Goal: Check status: Check status

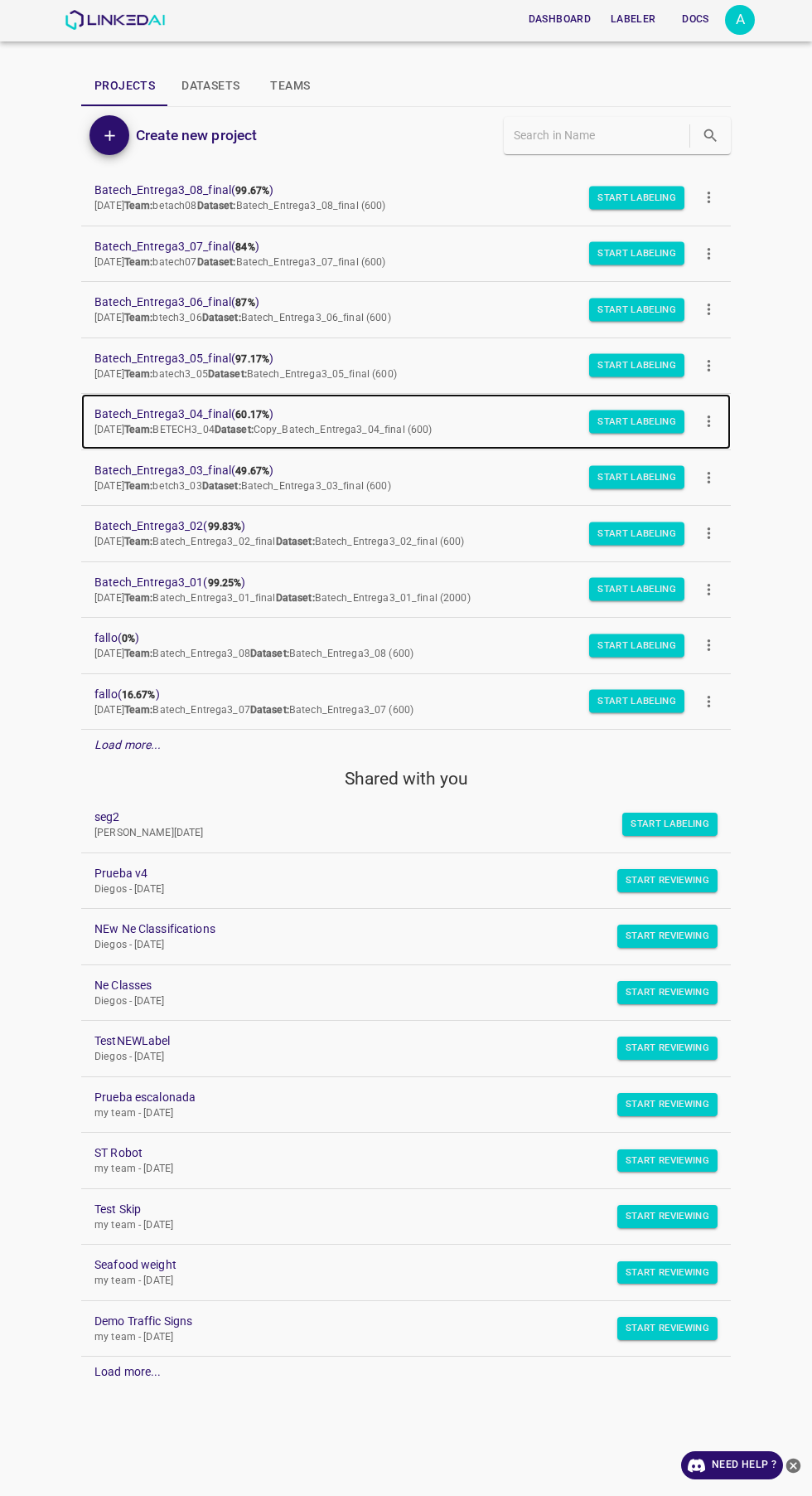
click at [226, 414] on span "Batech_Entrega3_04_final ( 60.17% )" at bounding box center [393, 414] width 597 height 17
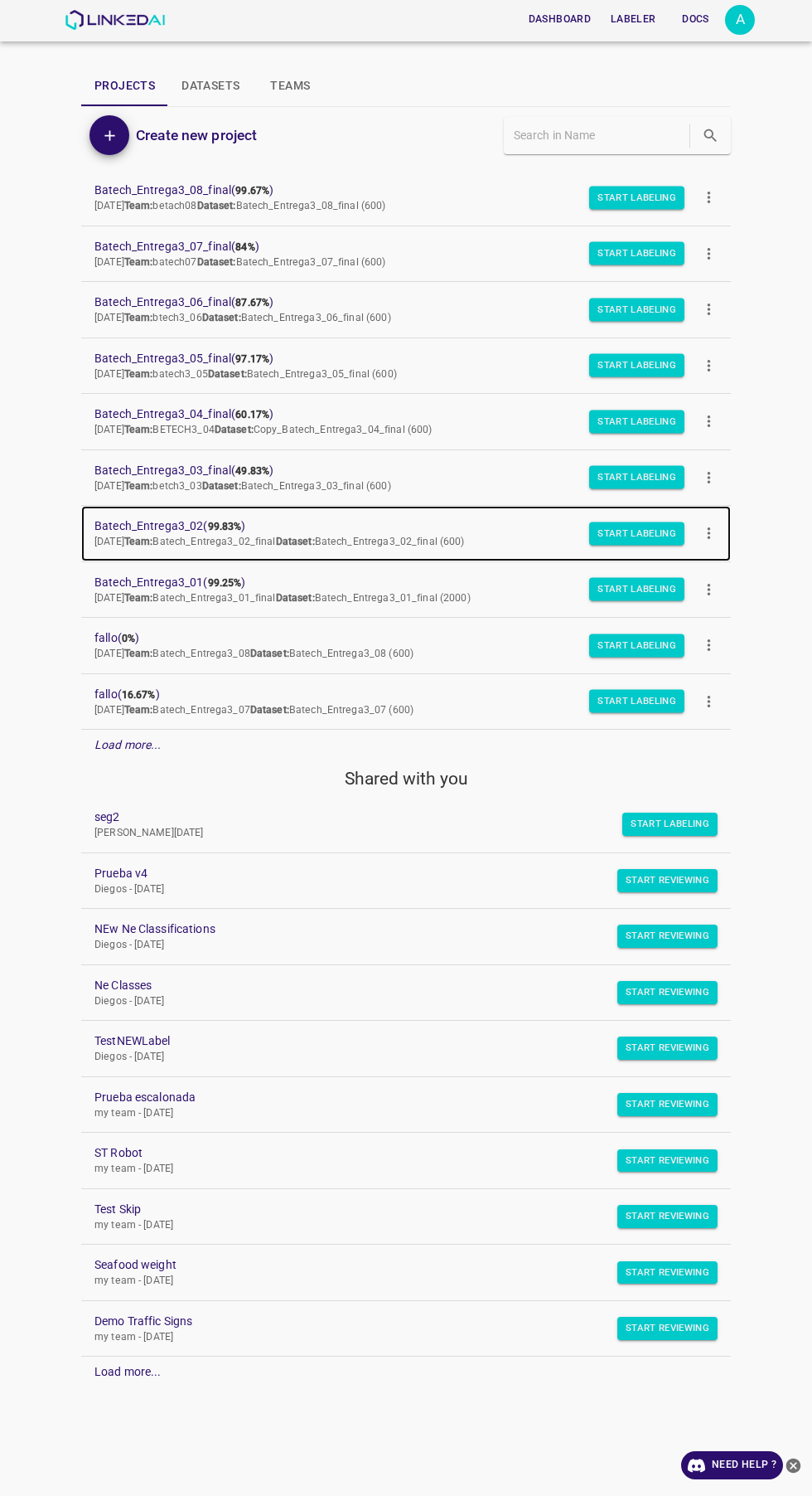
click at [131, 527] on span "Batech_Entrega3_02 ( 99.83% )" at bounding box center [393, 526] width 597 height 17
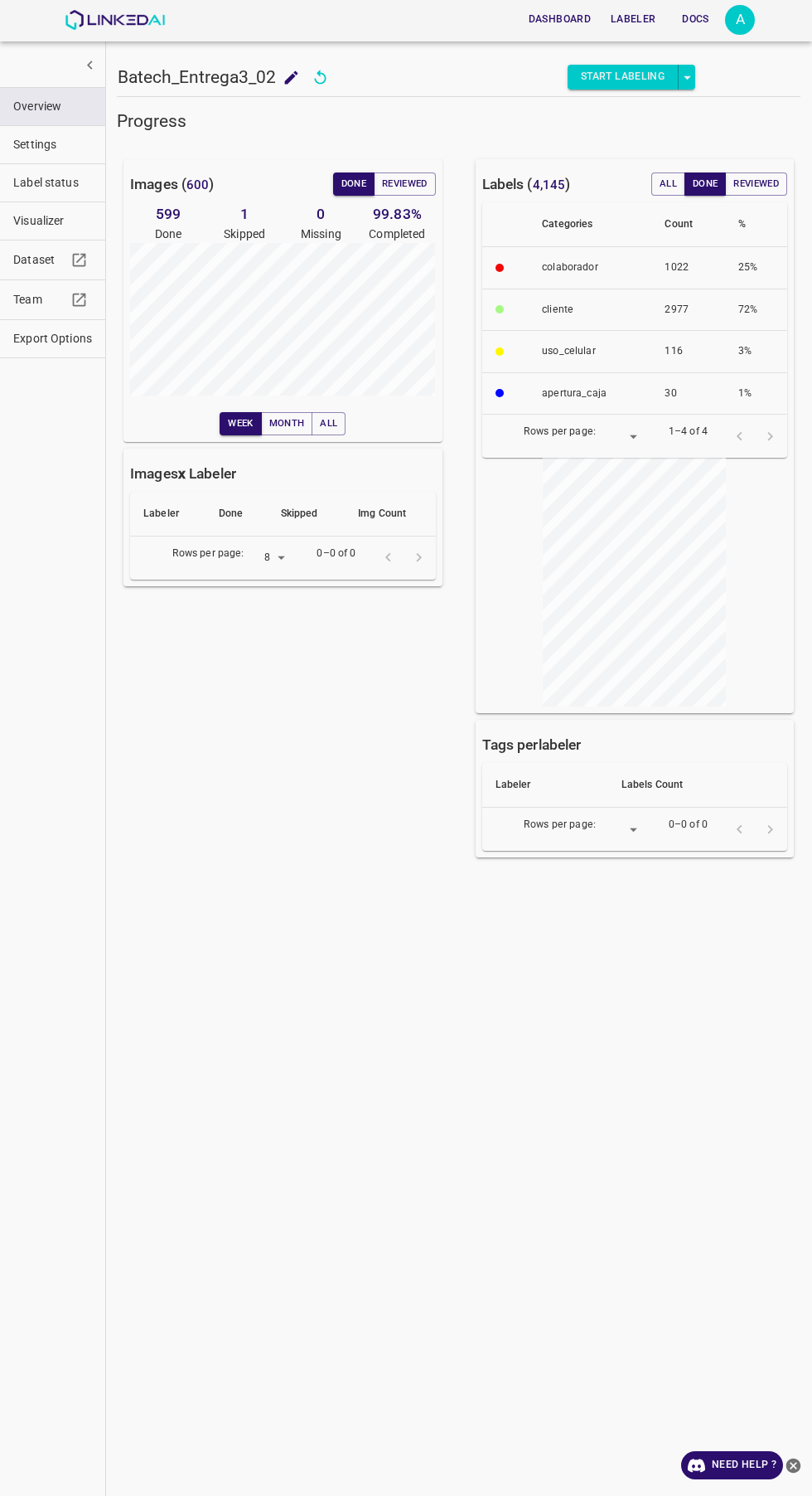
click at [404, 188] on button "Reviewed" at bounding box center [405, 184] width 63 height 24
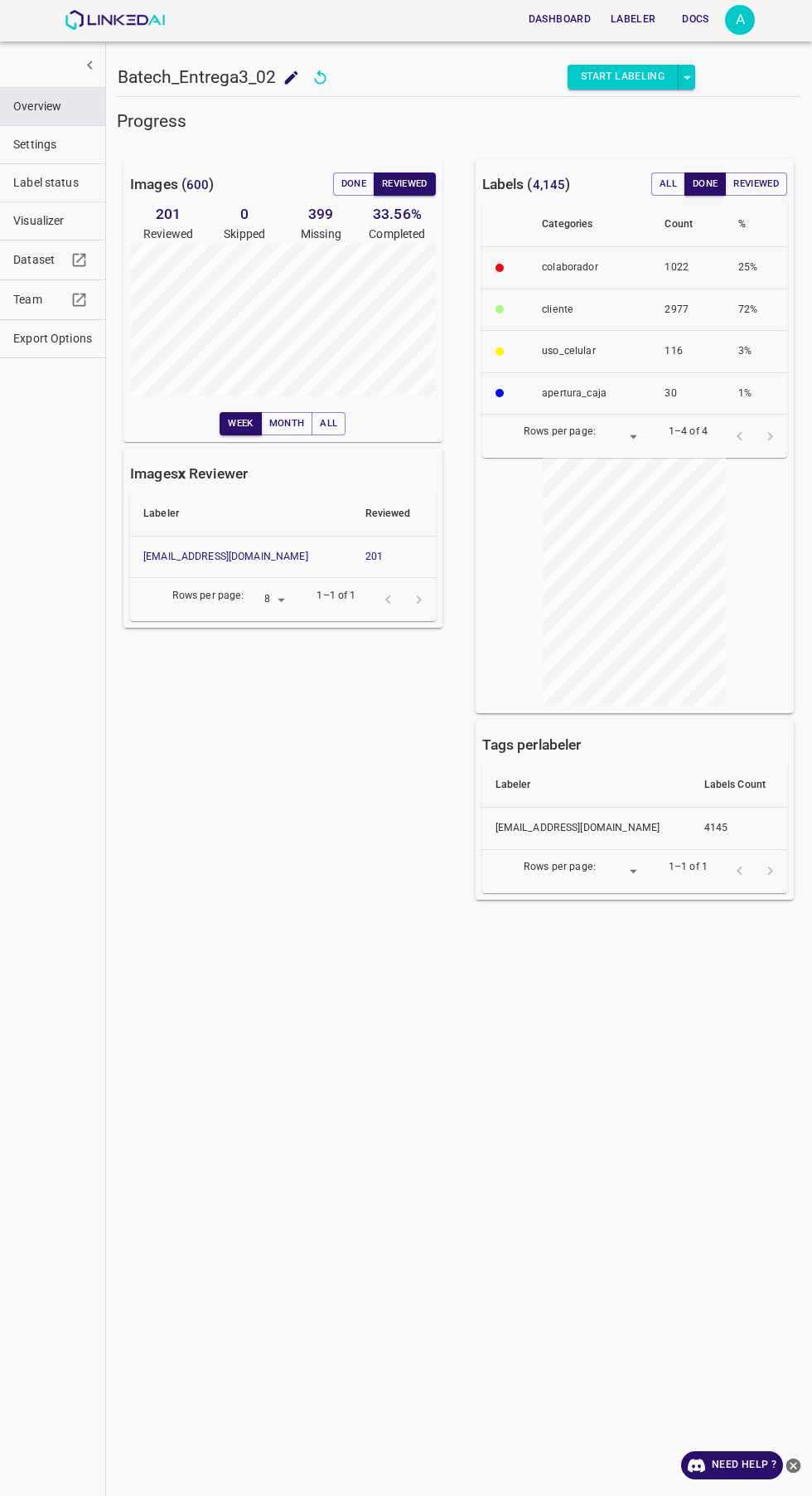
click at [353, 175] on button "Done" at bounding box center [354, 184] width 42 height 24
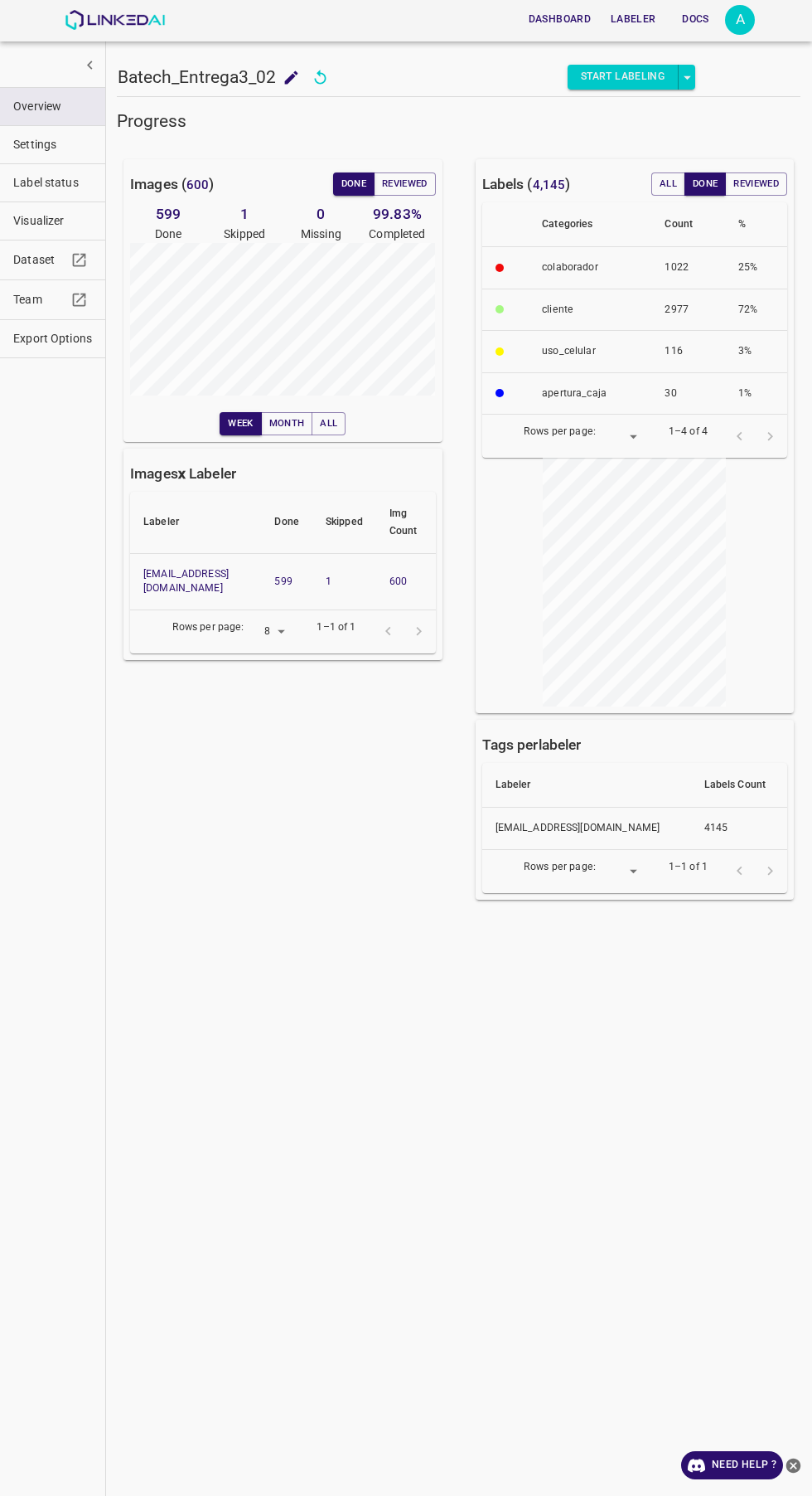
click at [419, 178] on button "Reviewed" at bounding box center [405, 184] width 63 height 24
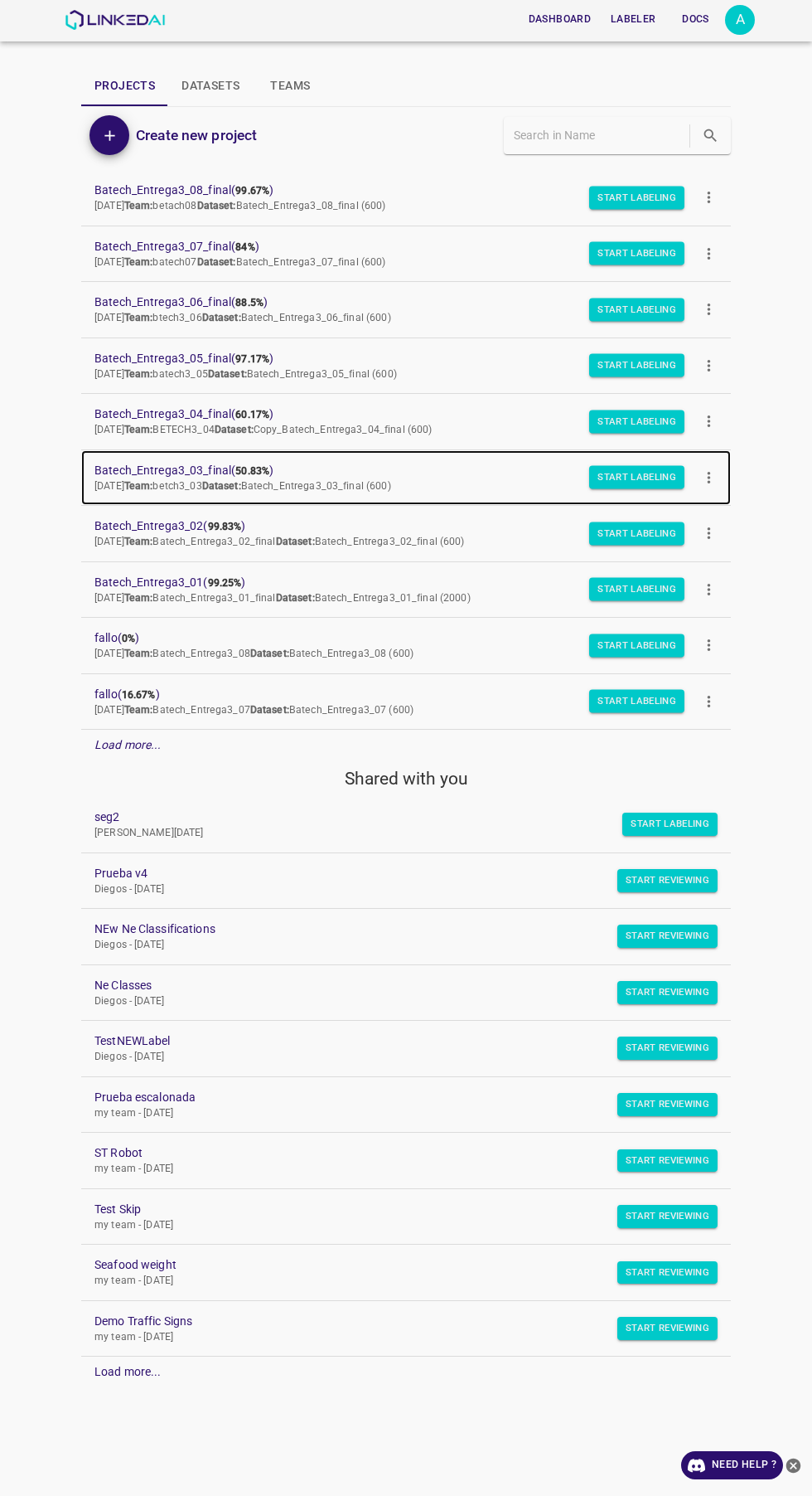
click at [229, 466] on span "Batech_Entrega3_03_final ( 50.83% )" at bounding box center [393, 470] width 597 height 17
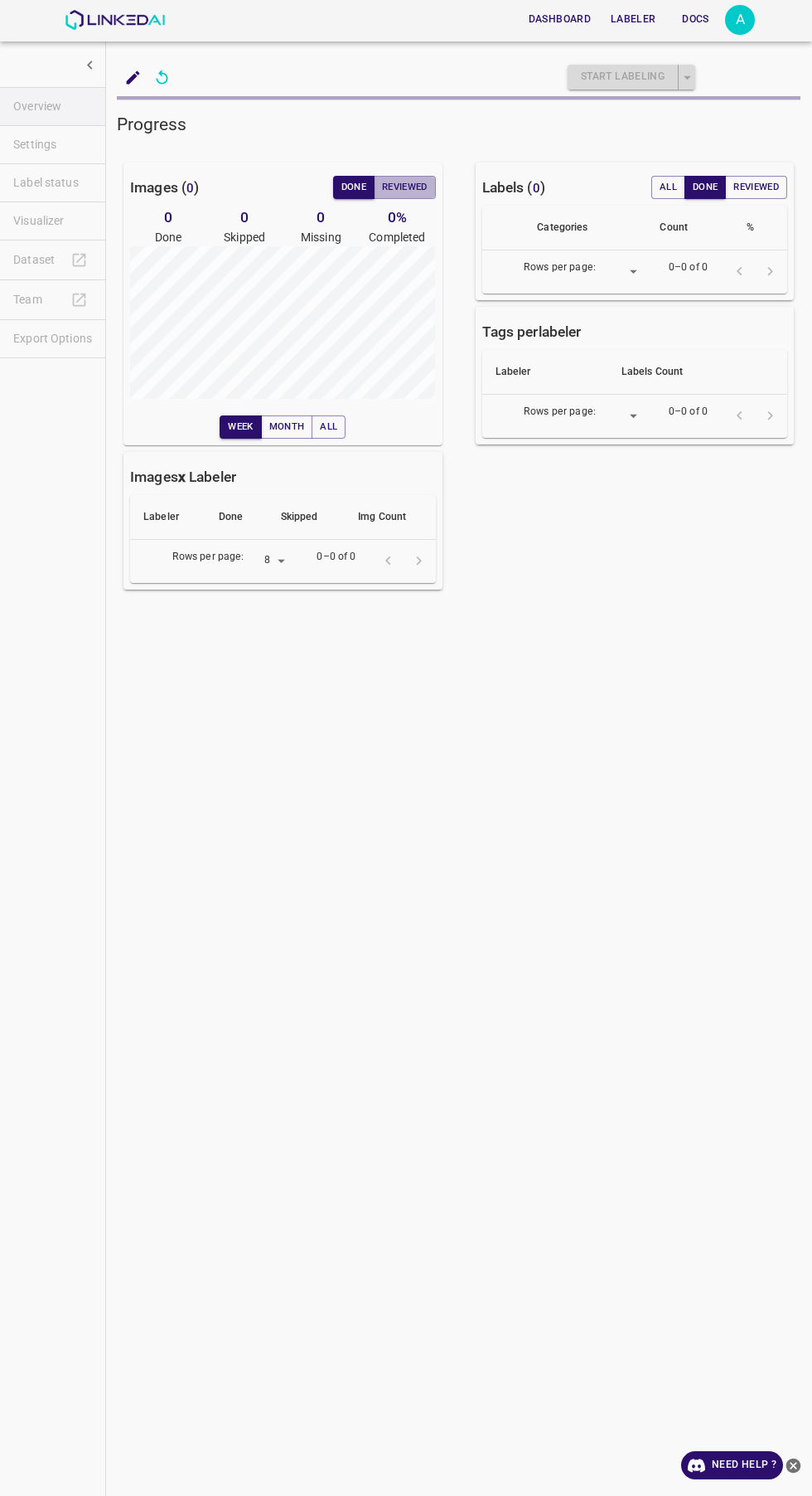
click at [416, 193] on button "Reviewed" at bounding box center [405, 188] width 63 height 24
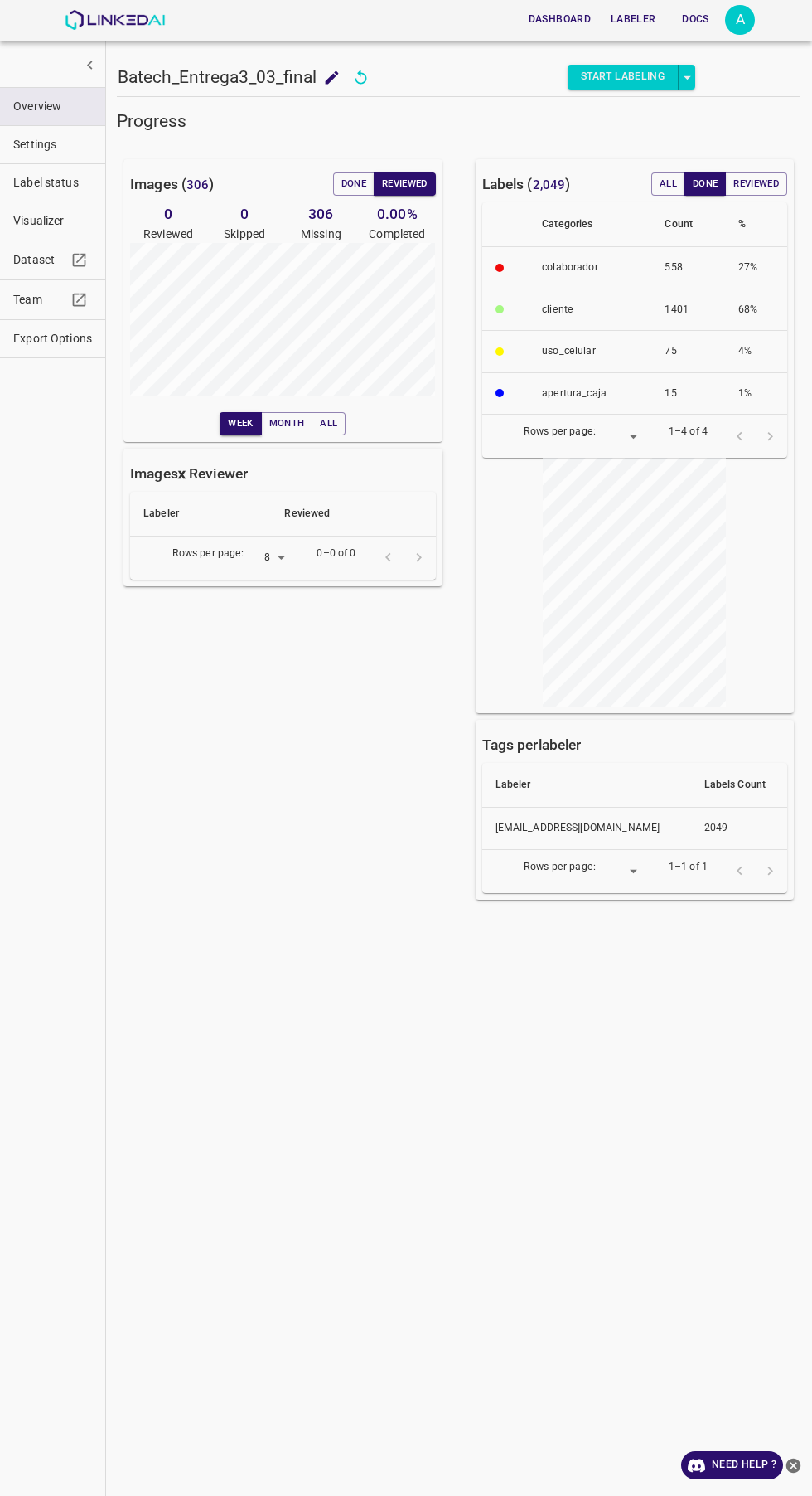
click at [340, 178] on button "Done" at bounding box center [354, 184] width 42 height 24
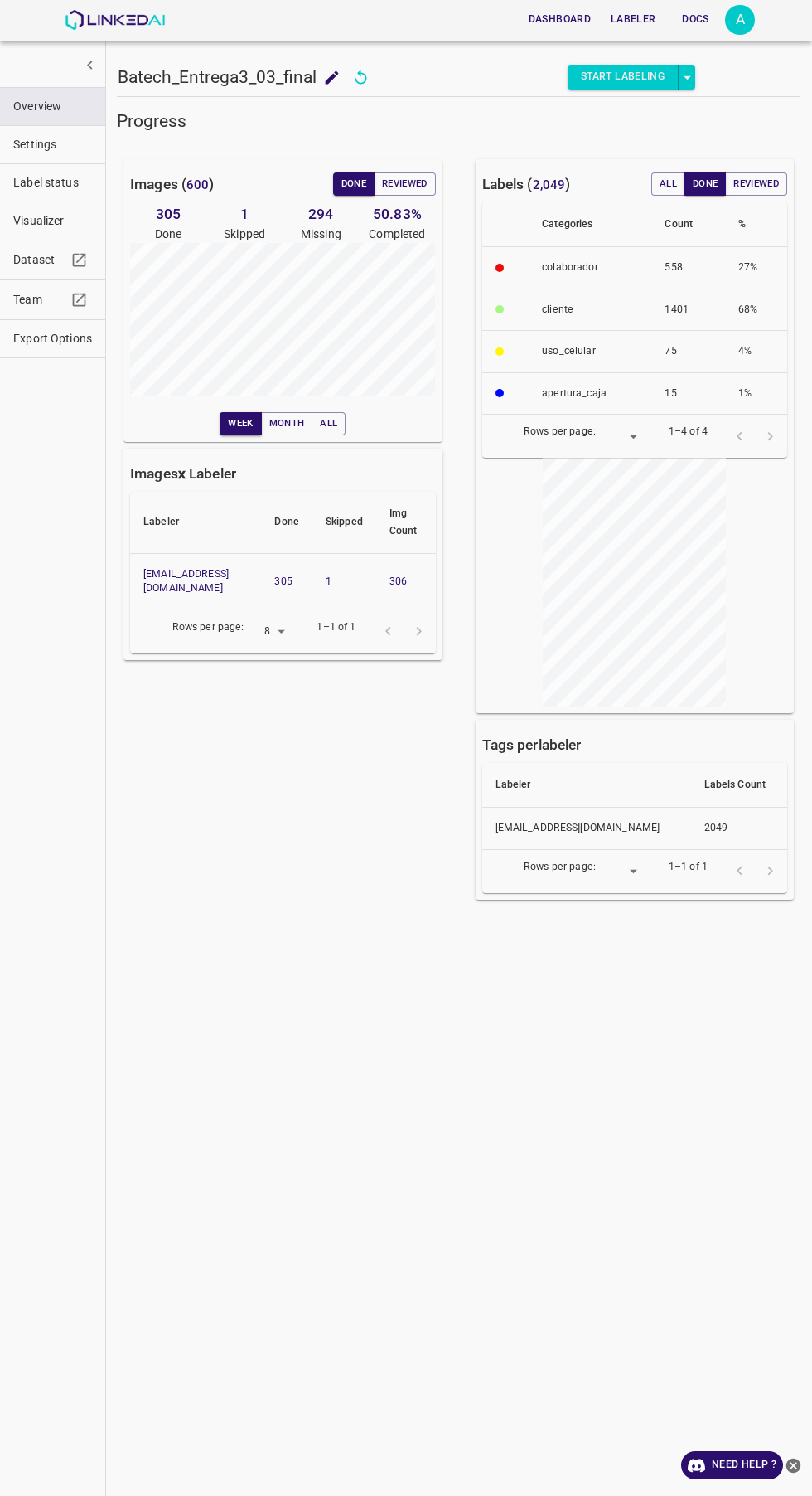
click at [388, 184] on button "Reviewed" at bounding box center [405, 184] width 63 height 24
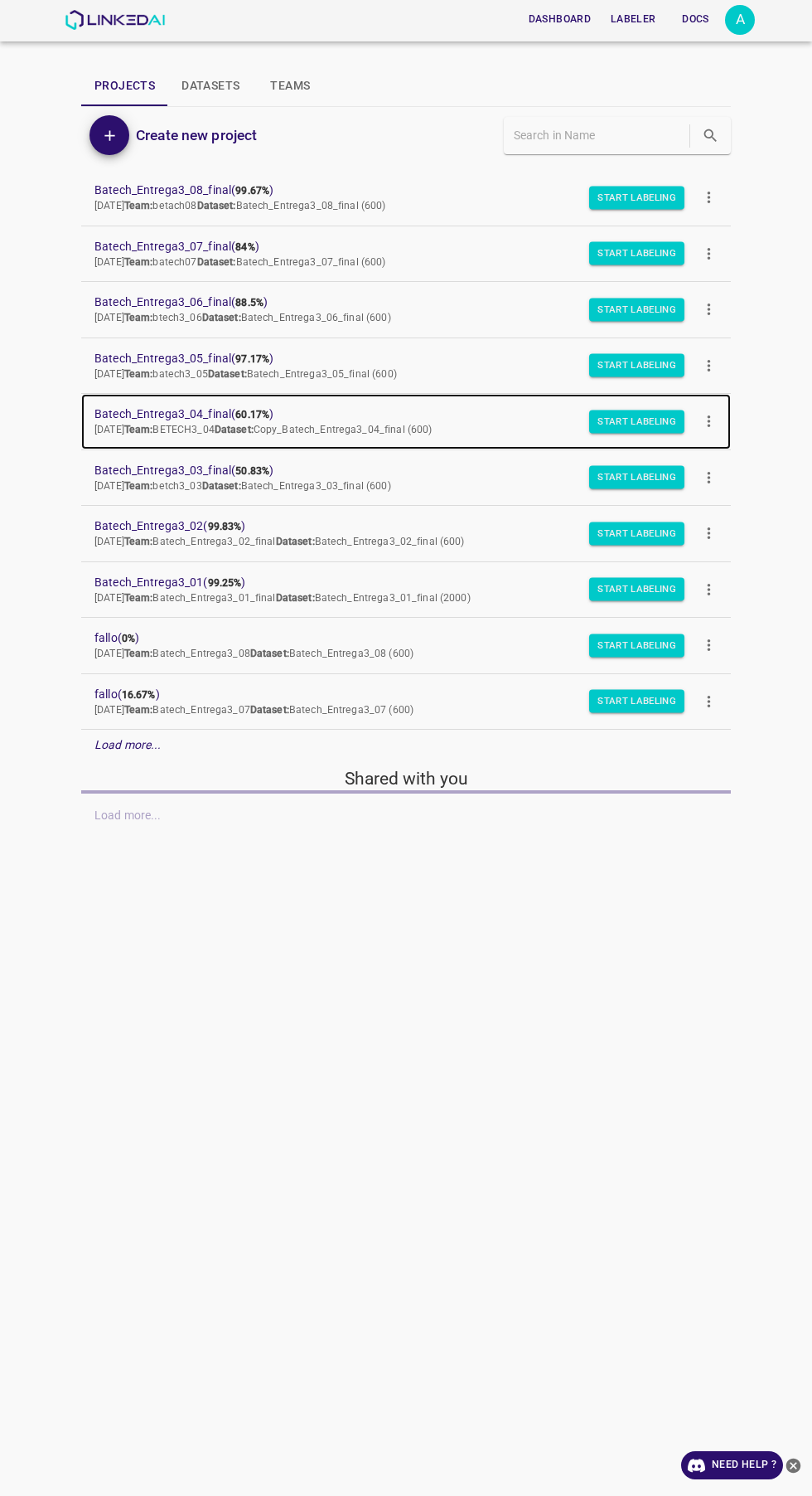
click at [235, 422] on span "Batech_Entrega3_04_final ( 60.17% )" at bounding box center [393, 414] width 597 height 17
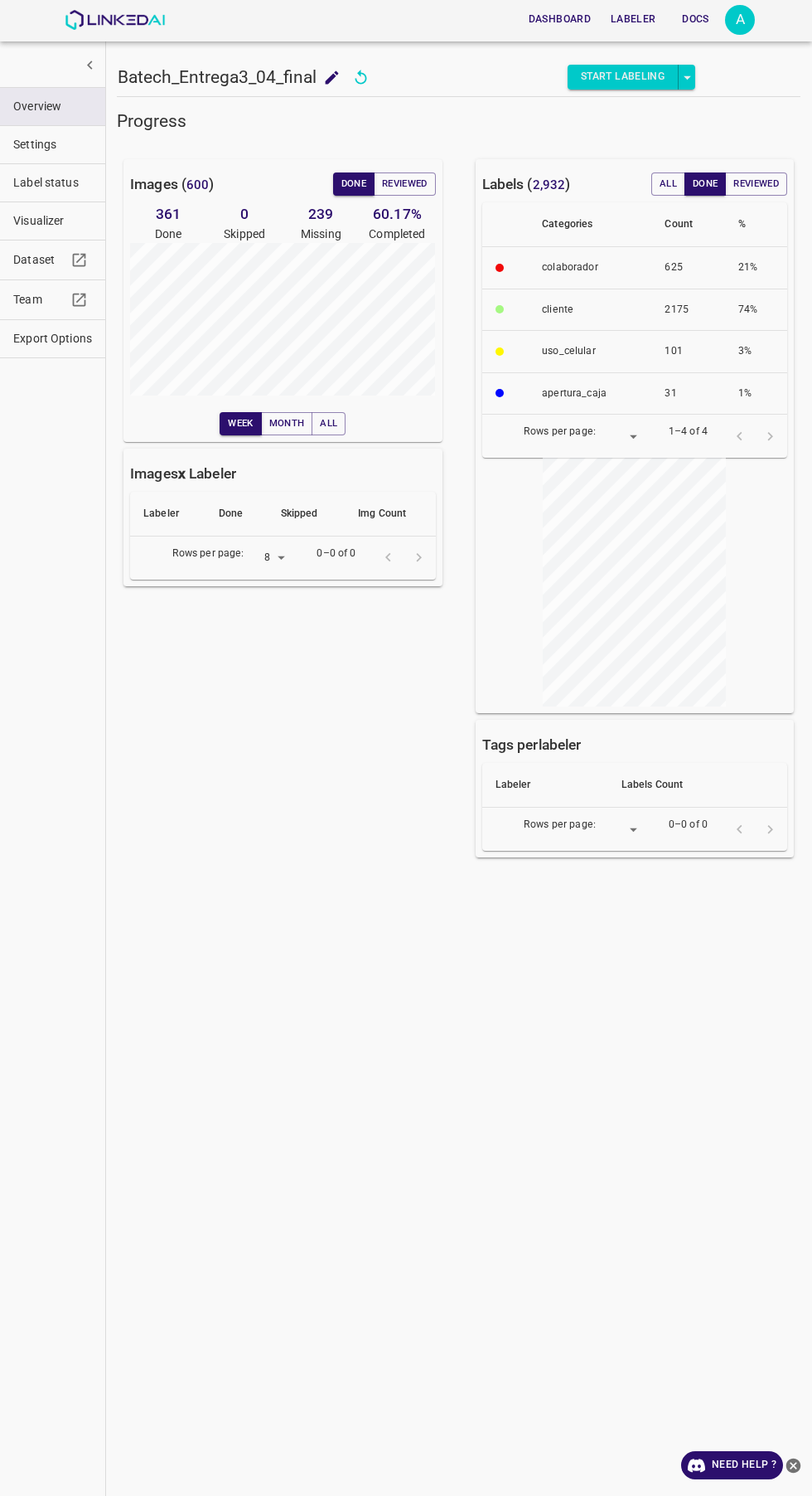
click at [426, 186] on button "Reviewed" at bounding box center [405, 184] width 63 height 24
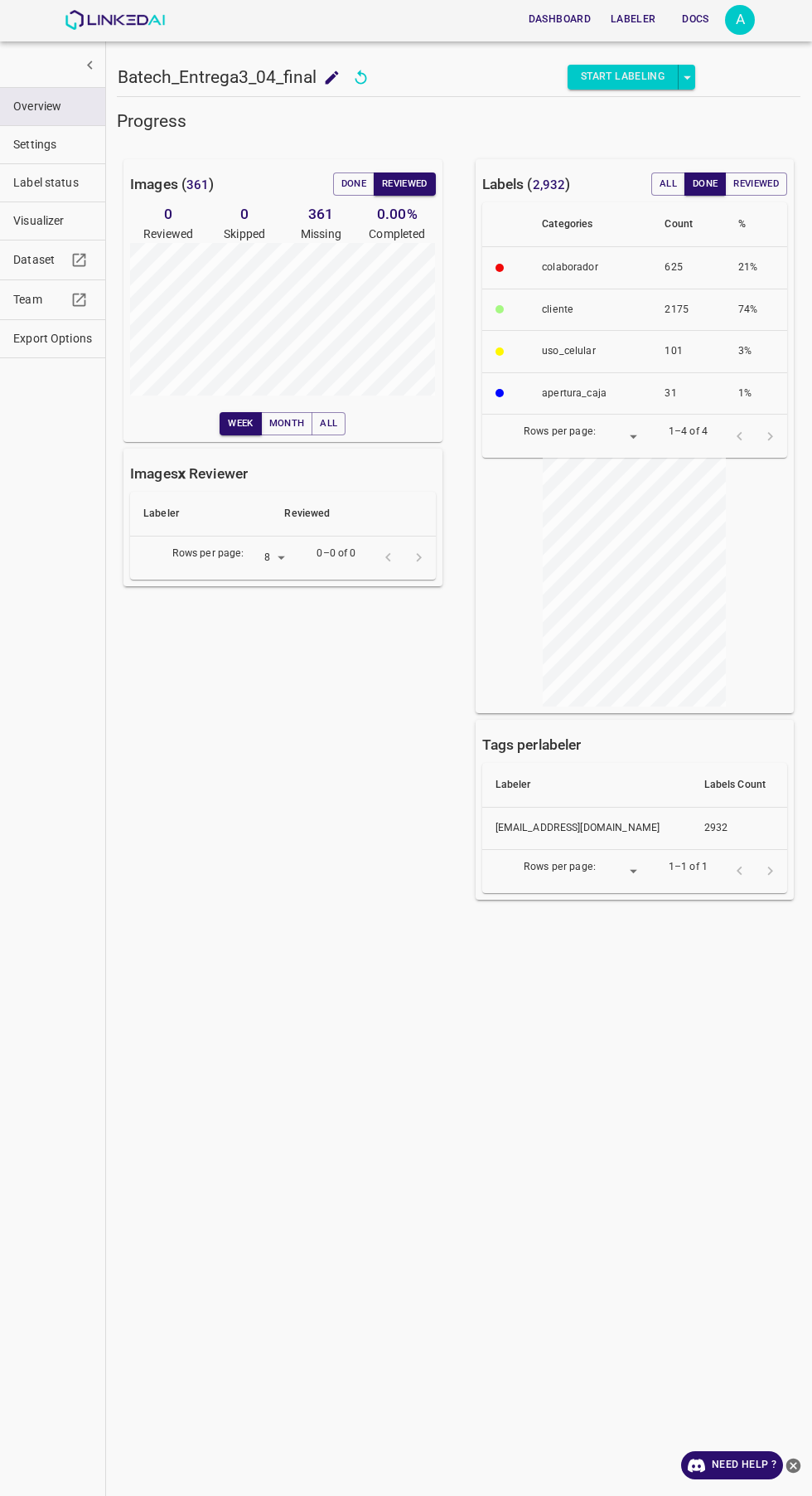
click at [338, 184] on button "Done" at bounding box center [354, 184] width 42 height 24
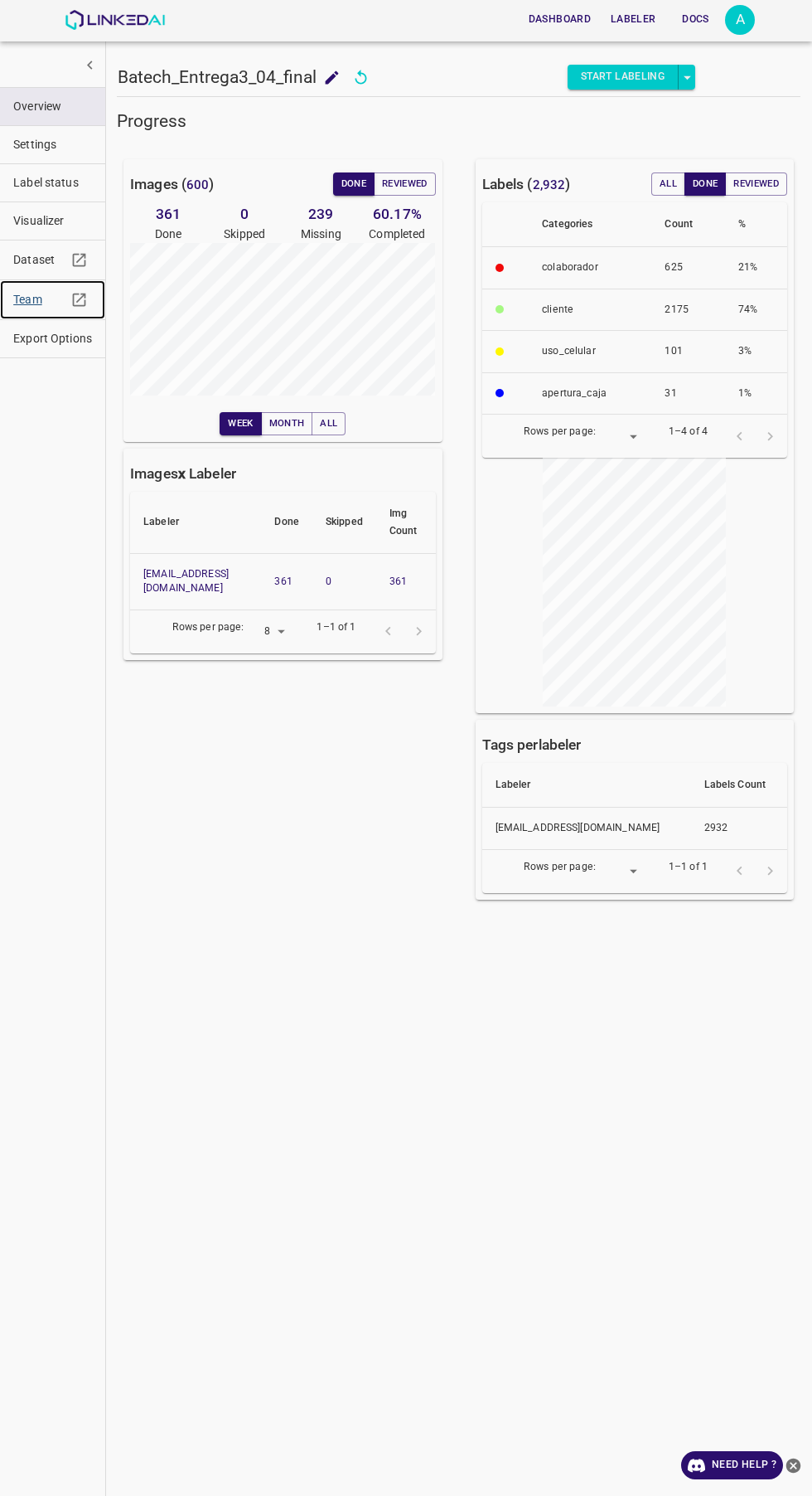
click at [38, 295] on span "Team" at bounding box center [40, 300] width 53 height 17
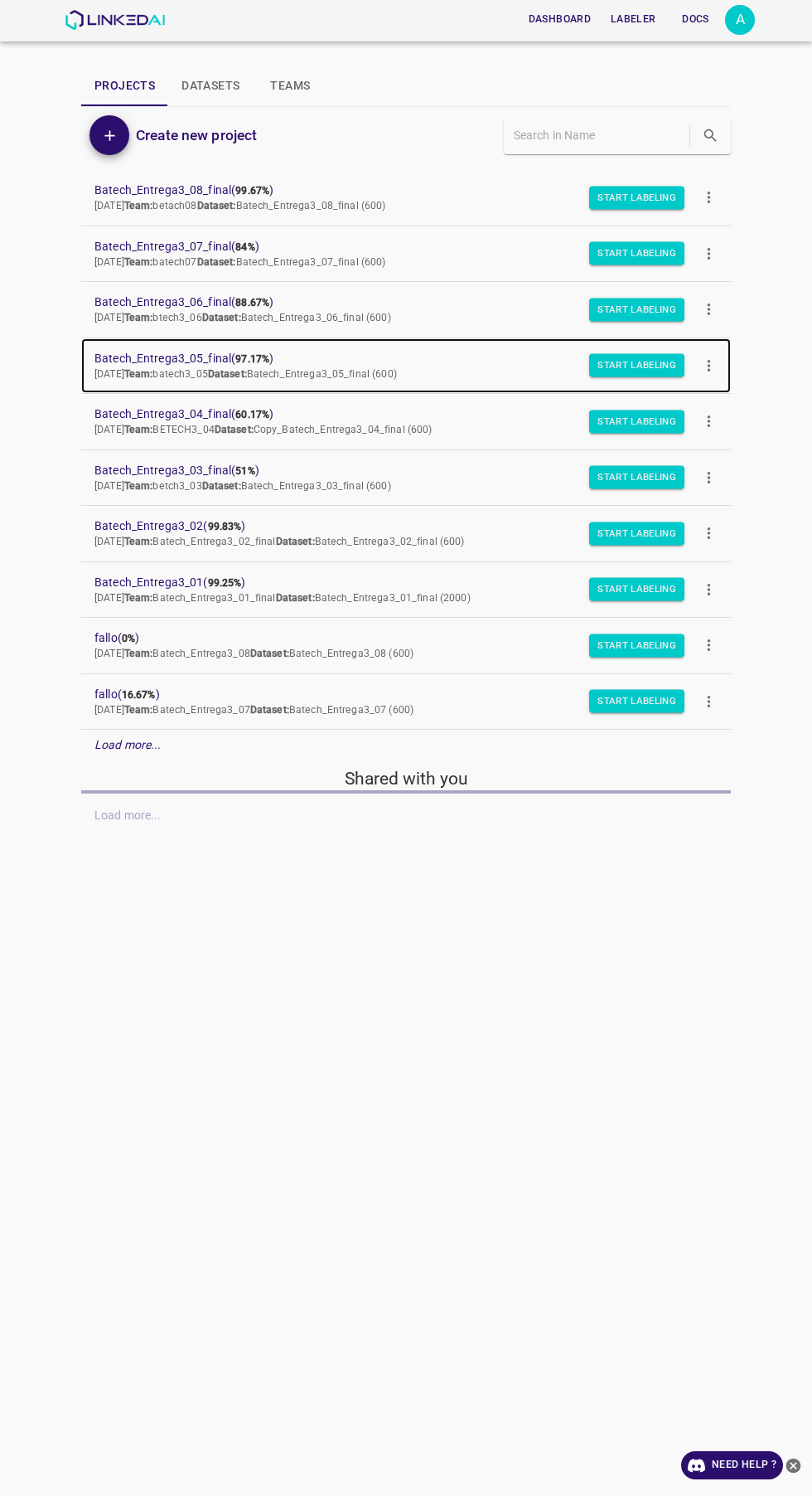
click at [120, 359] on span "Batech_Entrega3_05_final ( 97.17% )" at bounding box center [393, 358] width 597 height 17
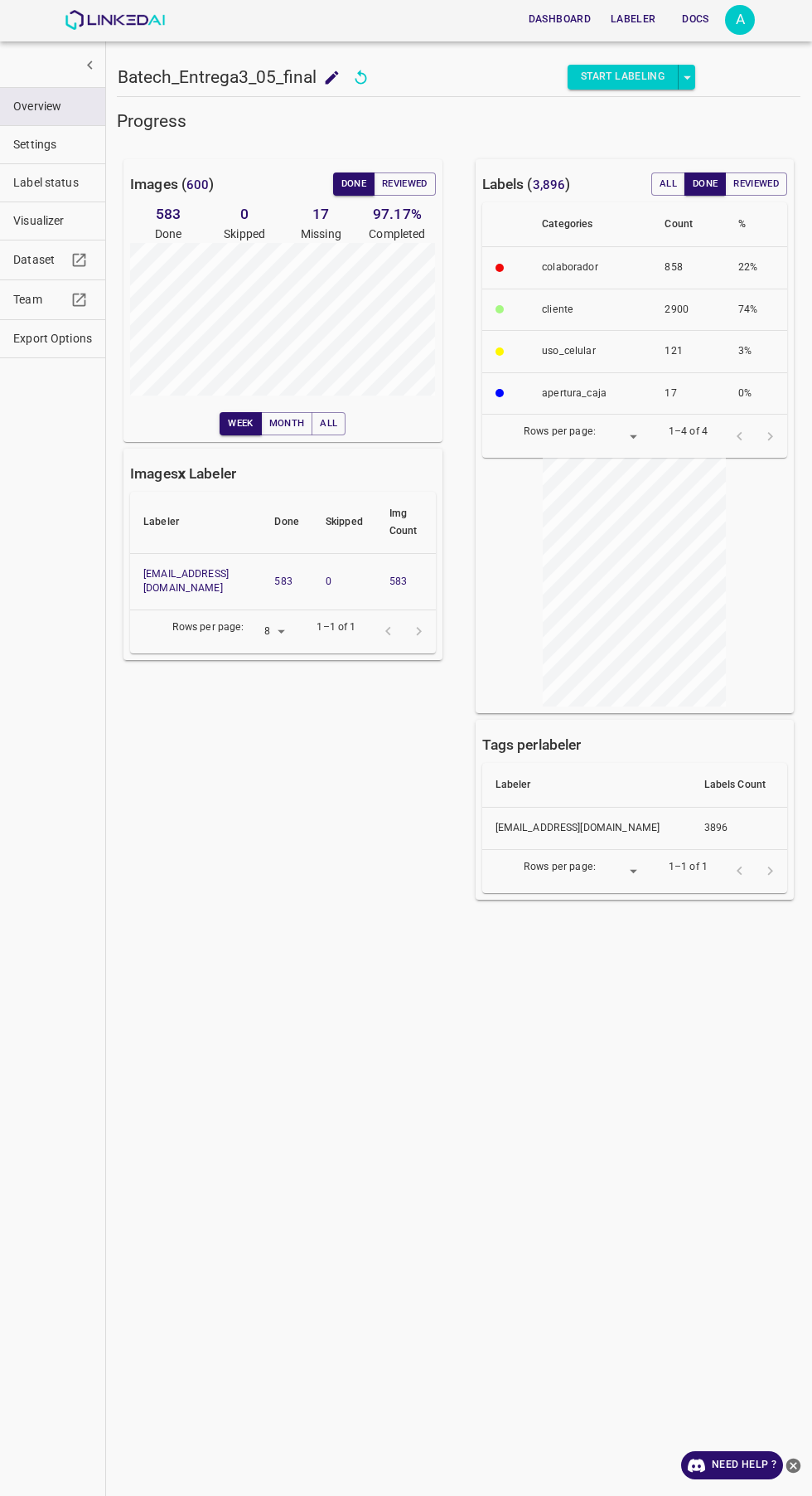
click at [409, 183] on button "Reviewed" at bounding box center [405, 184] width 63 height 24
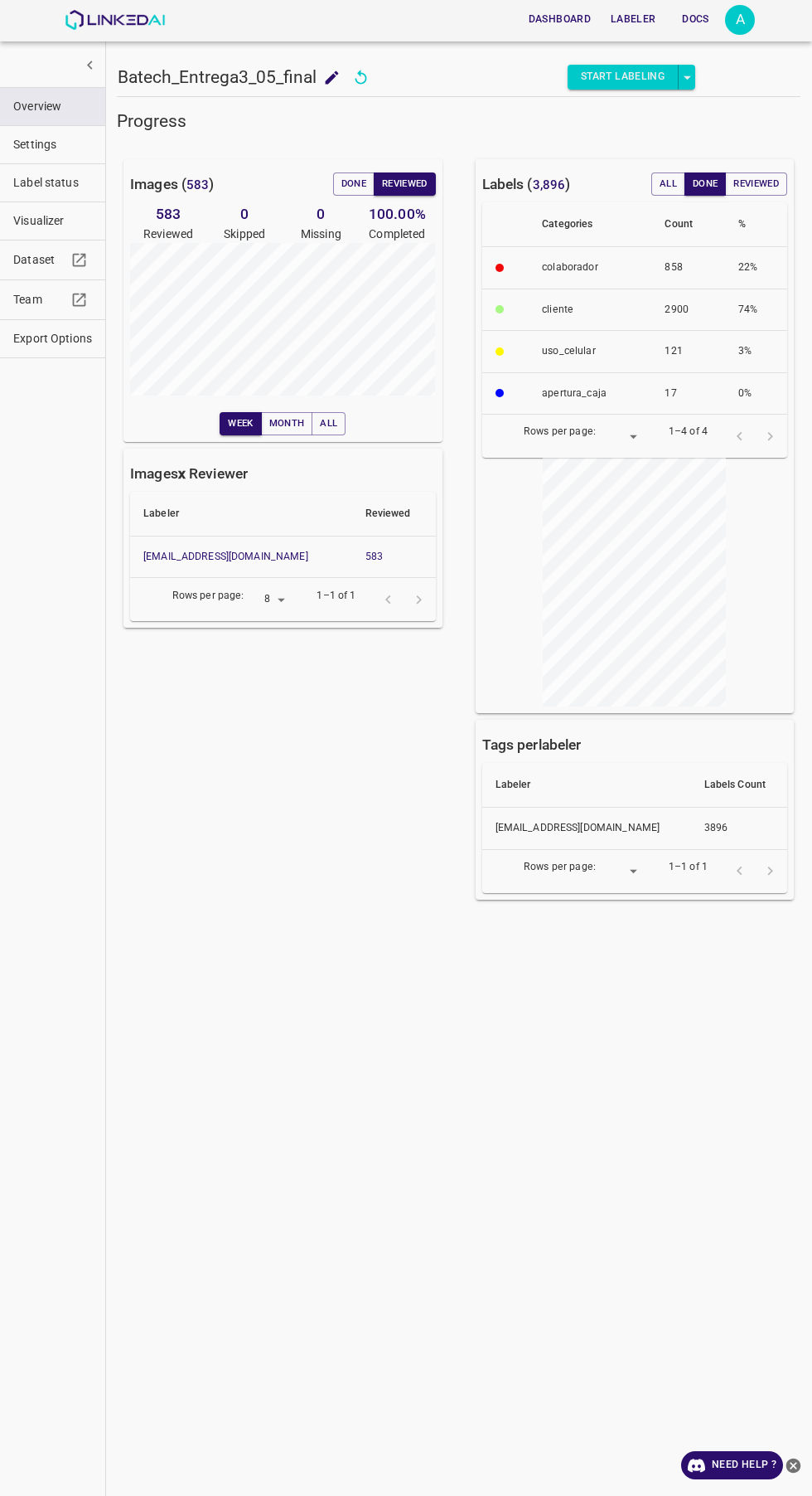
click at [347, 184] on button "Done" at bounding box center [354, 184] width 42 height 24
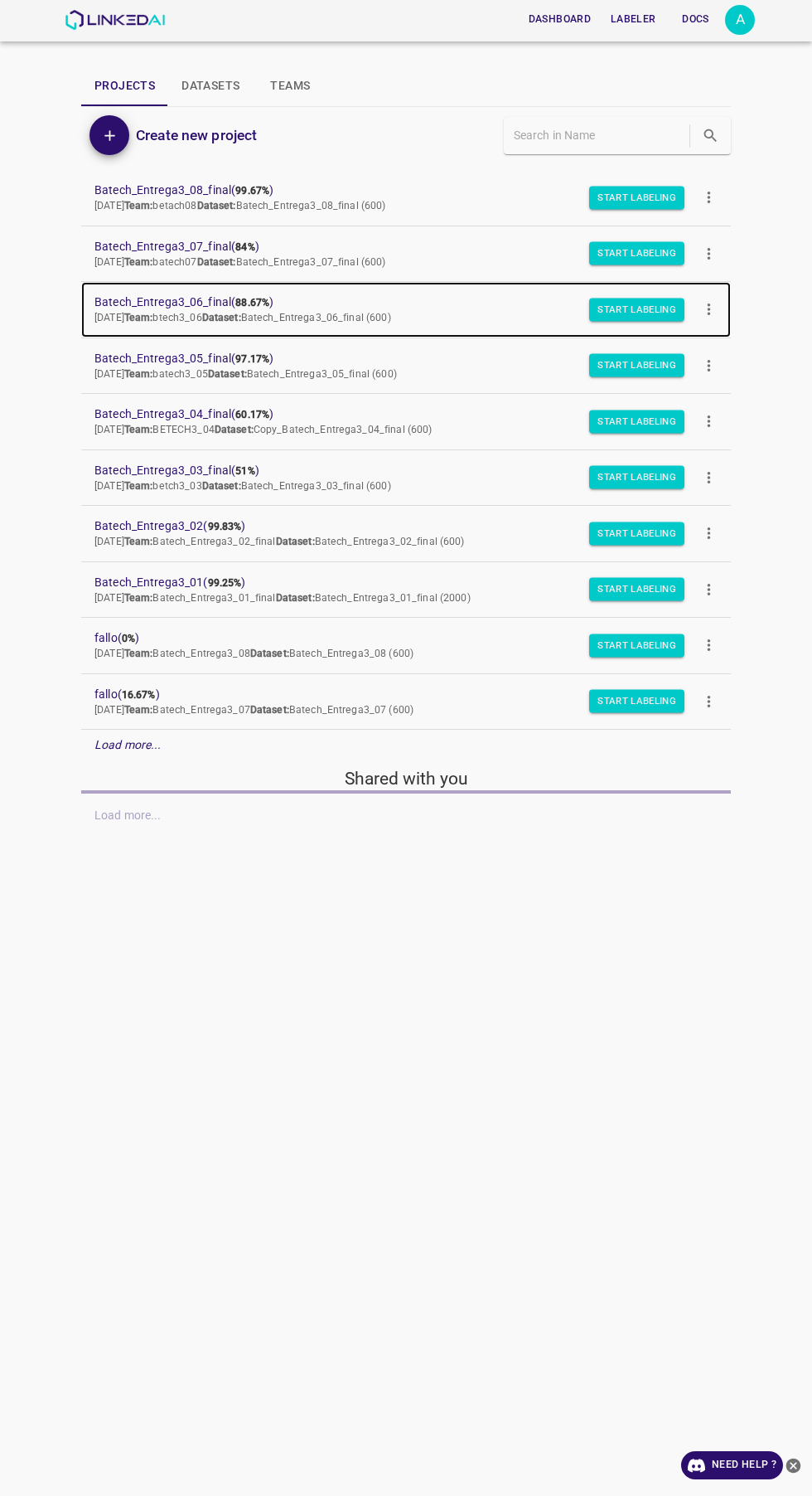
click at [148, 303] on span "Batech_Entrega3_06_final ( 88.67% )" at bounding box center [393, 301] width 597 height 17
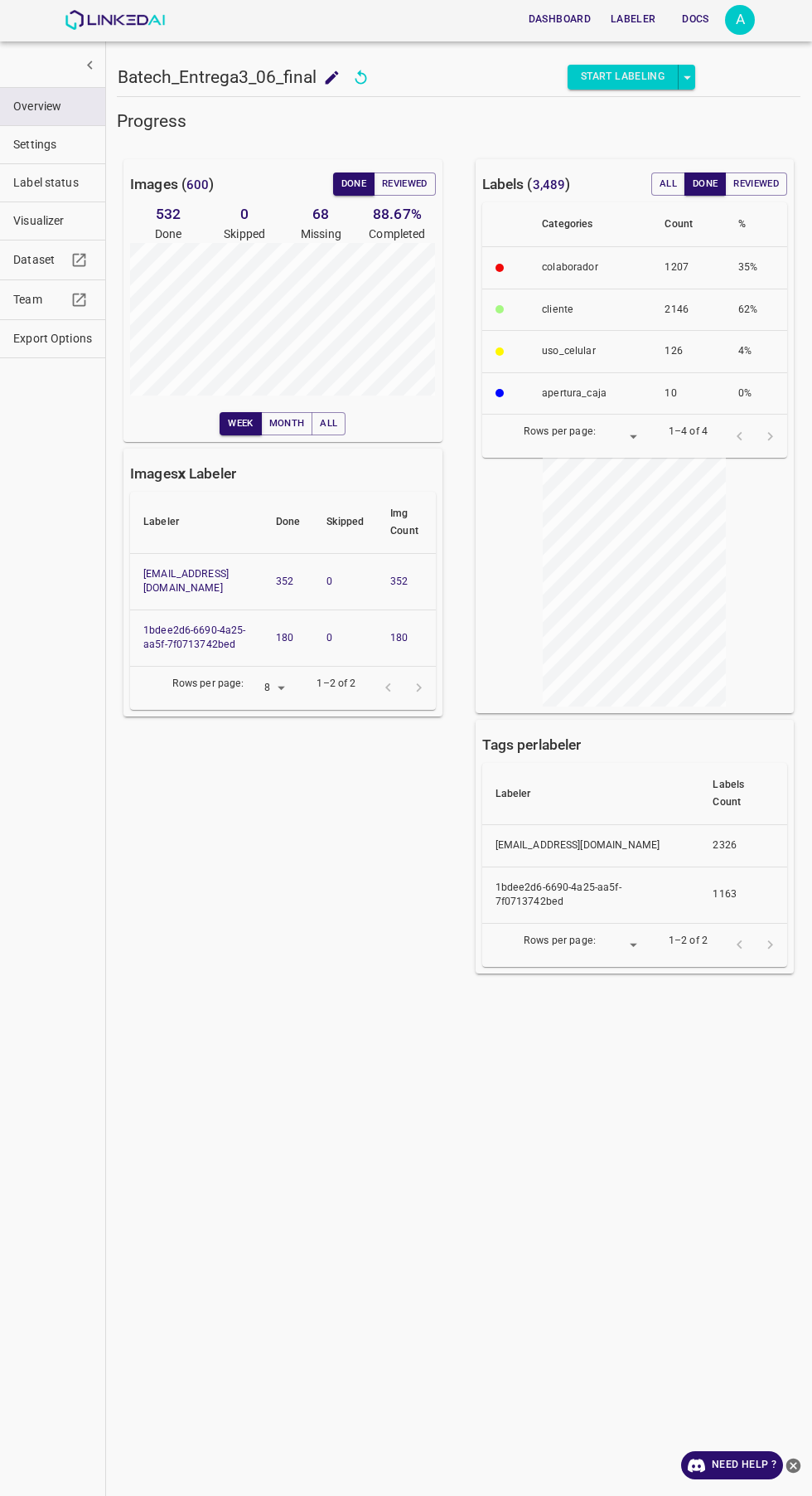
click at [406, 175] on button "Reviewed" at bounding box center [405, 184] width 63 height 24
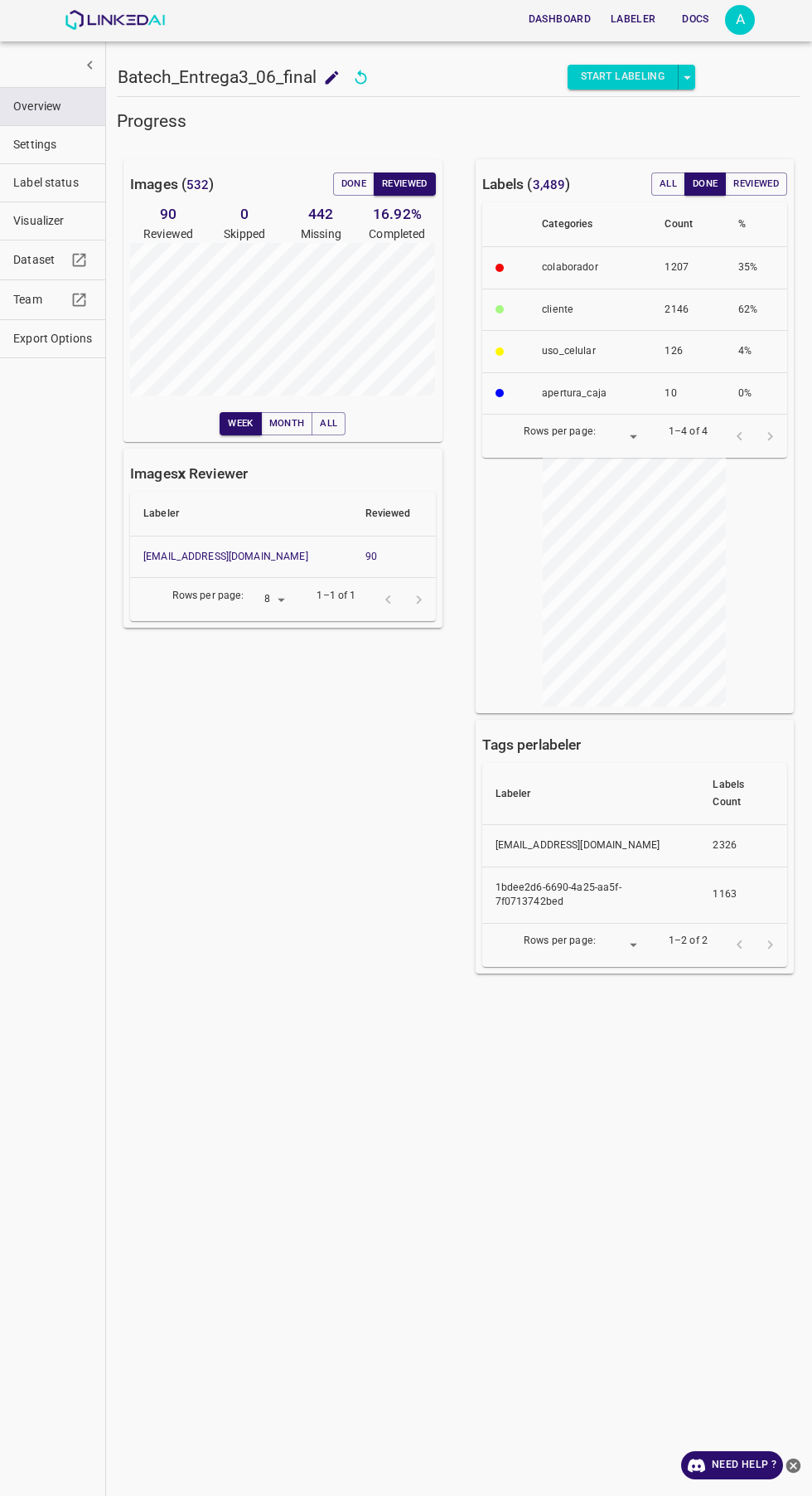
click at [346, 184] on button "Done" at bounding box center [354, 184] width 42 height 24
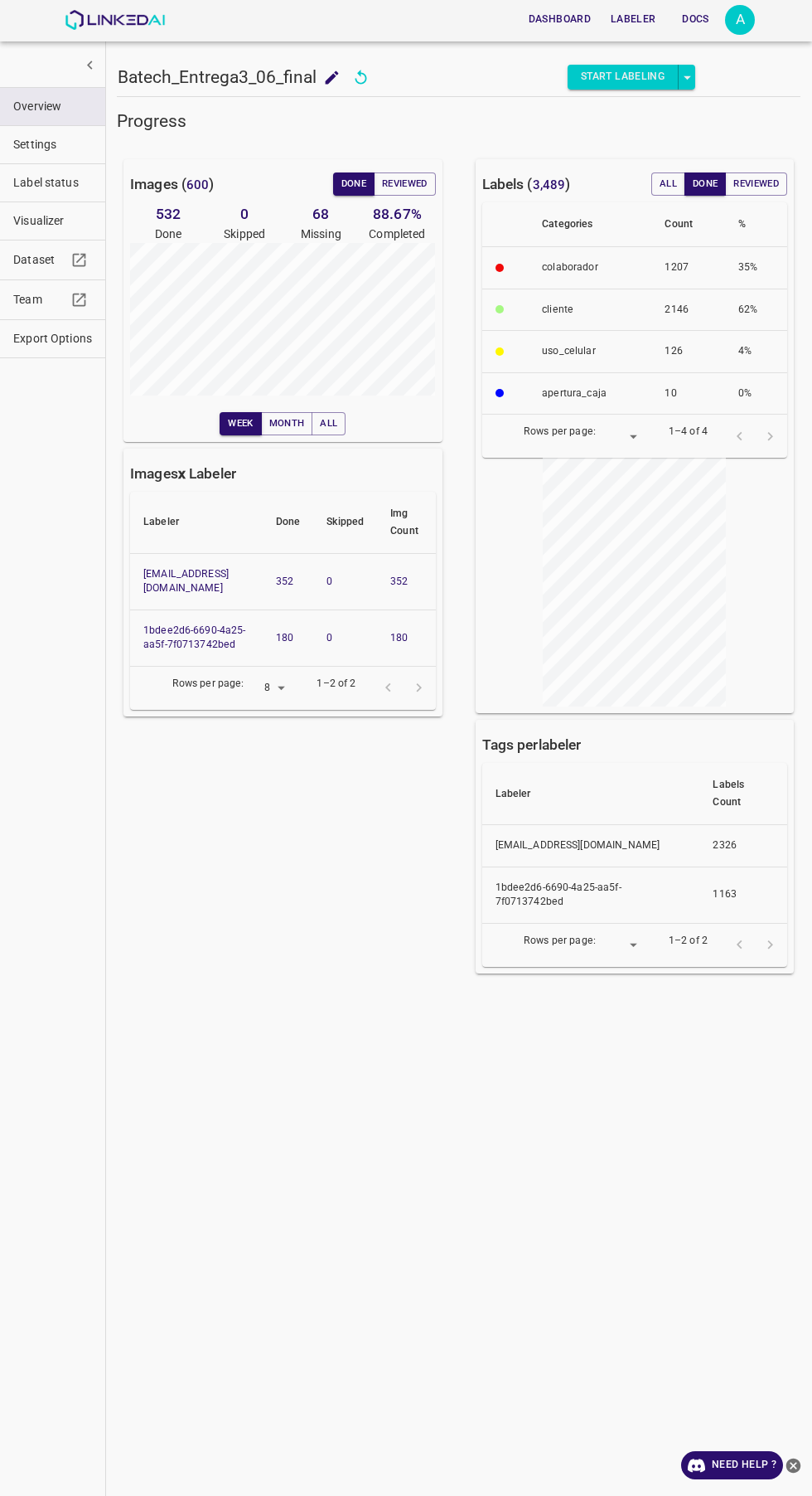
click at [413, 182] on button "Reviewed" at bounding box center [405, 184] width 63 height 24
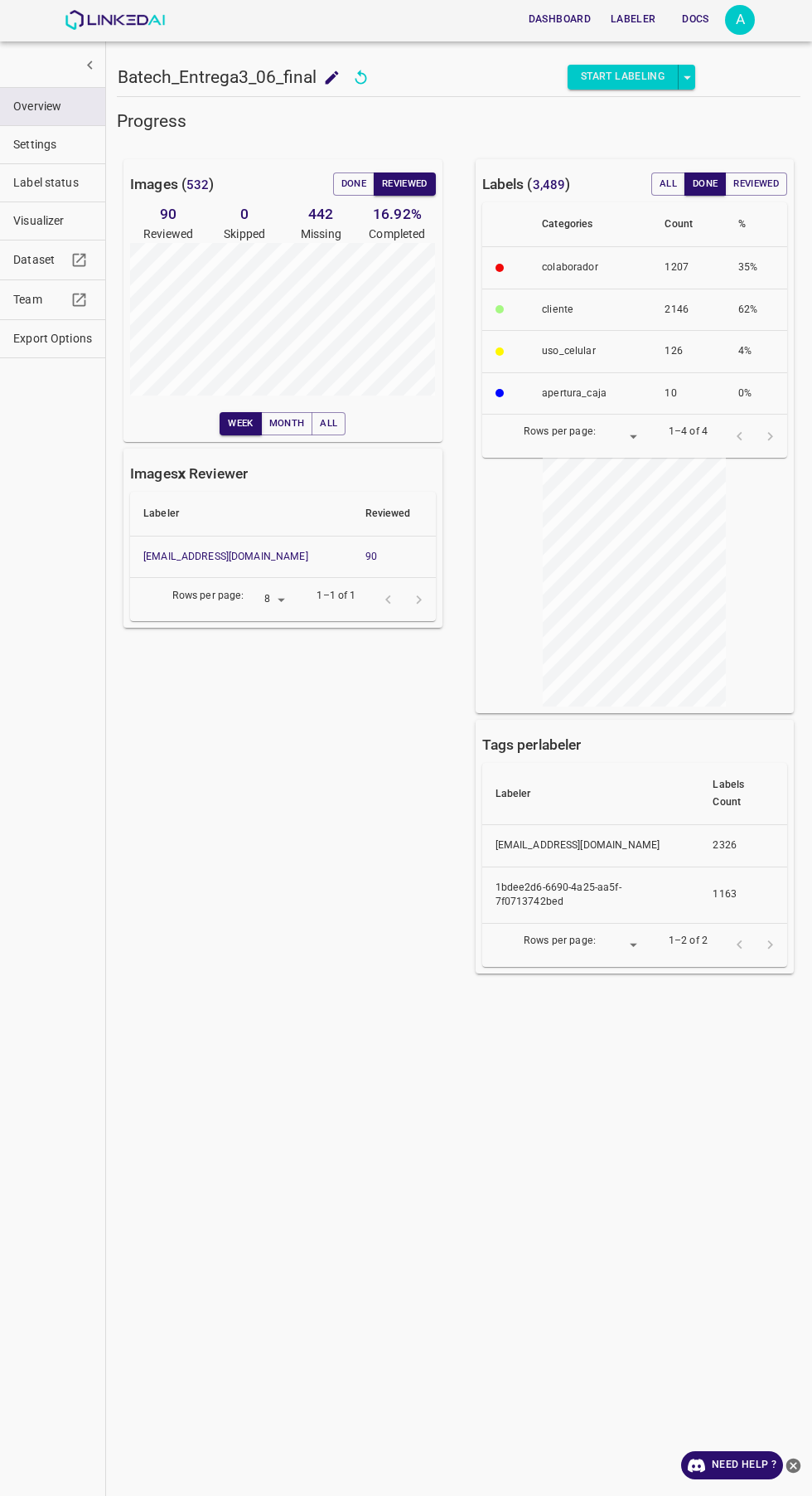
click at [333, 177] on button "Done" at bounding box center [354, 184] width 42 height 24
